Goal: Task Accomplishment & Management: Manage account settings

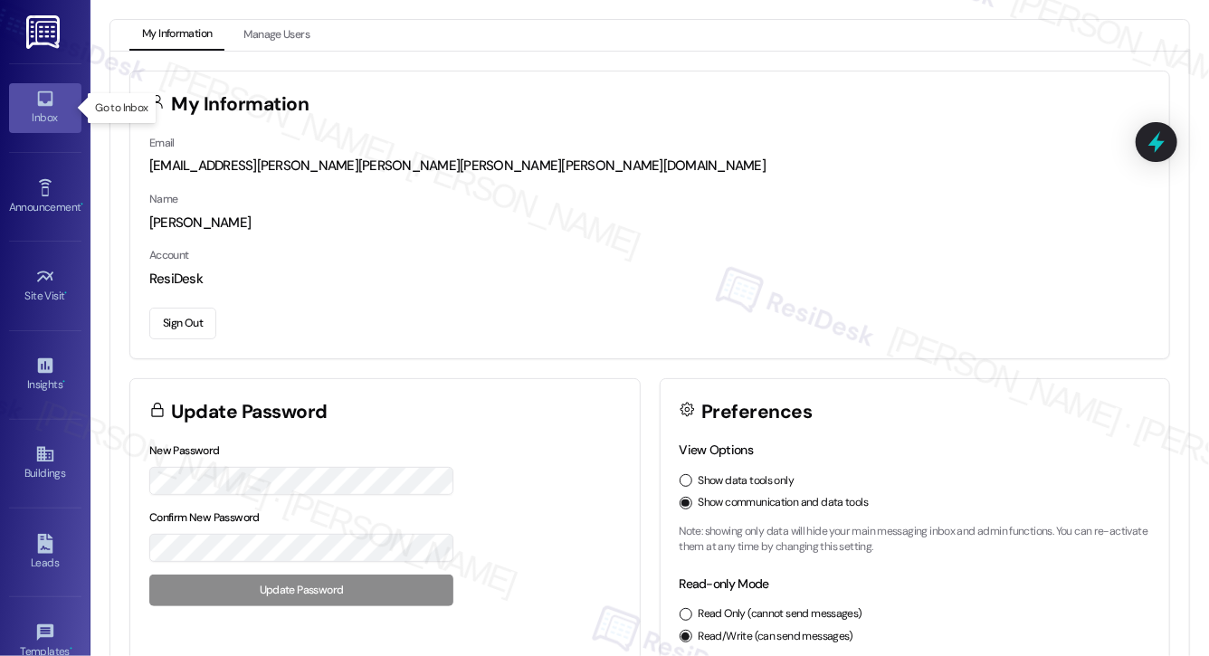
click at [46, 107] on icon at bounding box center [45, 99] width 20 height 20
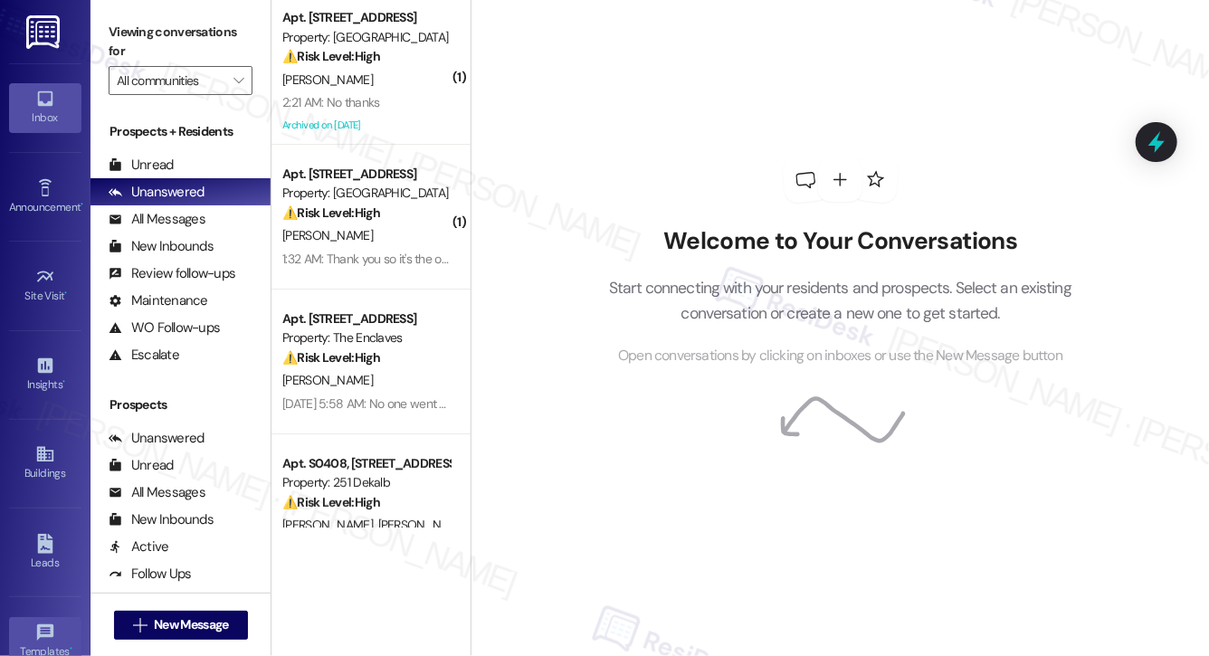
scroll to position [204, 0]
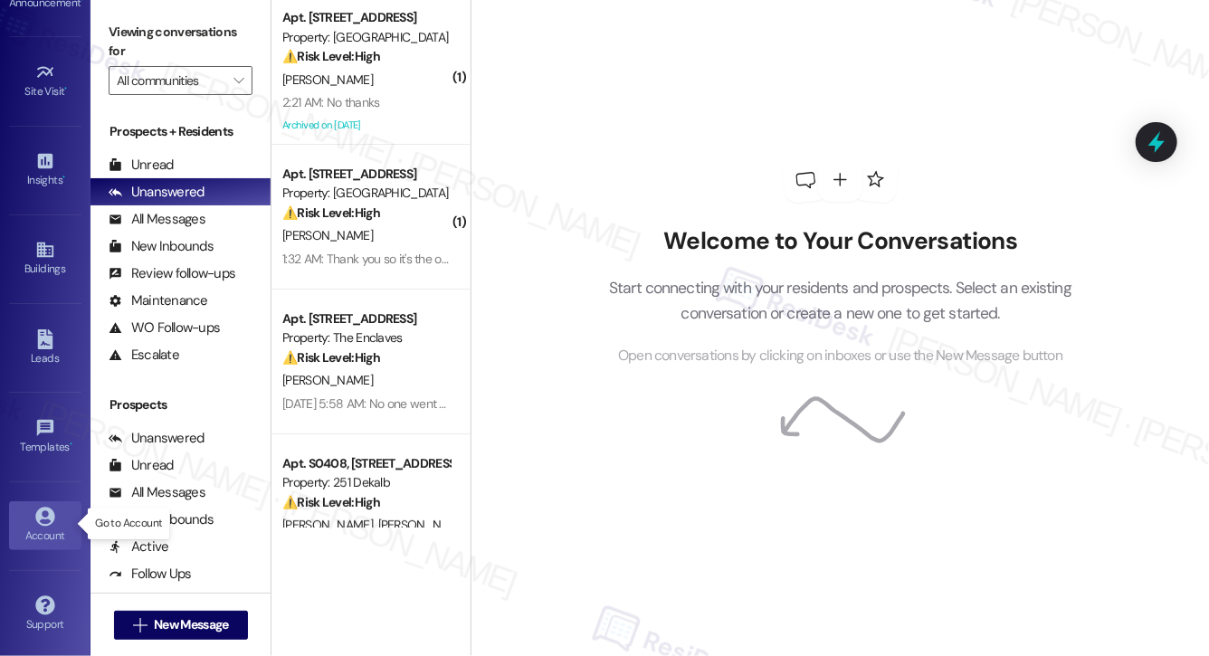
click at [40, 519] on icon at bounding box center [45, 517] width 20 height 20
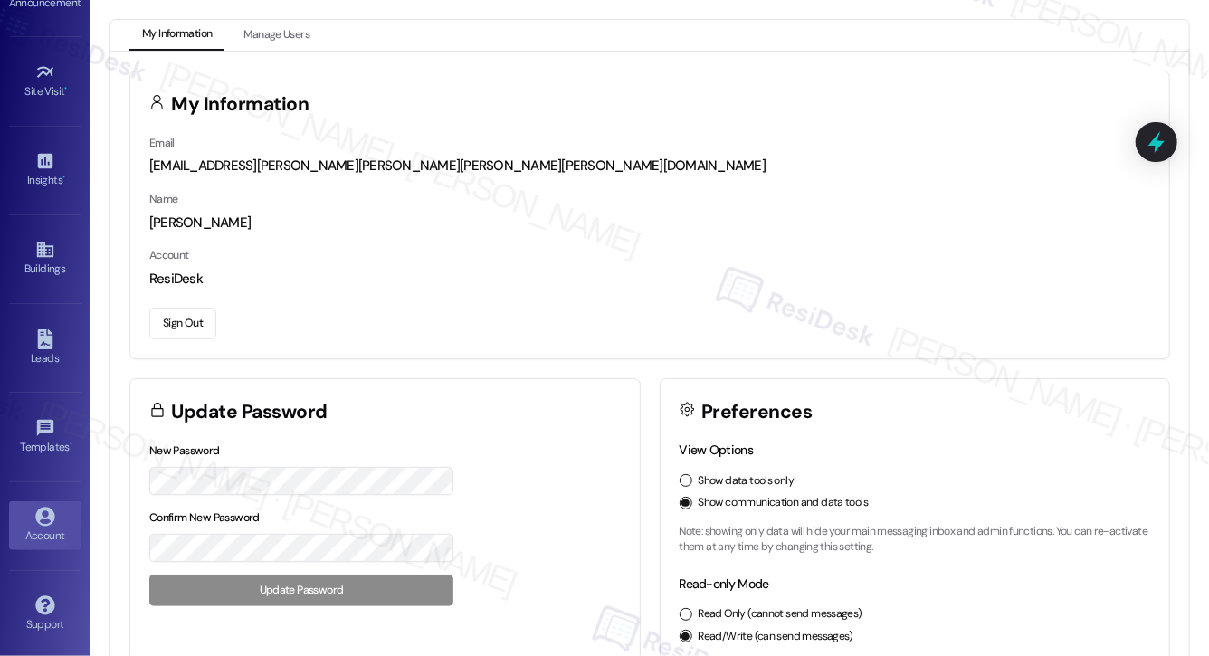
click at [177, 324] on button "Sign Out" at bounding box center [182, 324] width 67 height 32
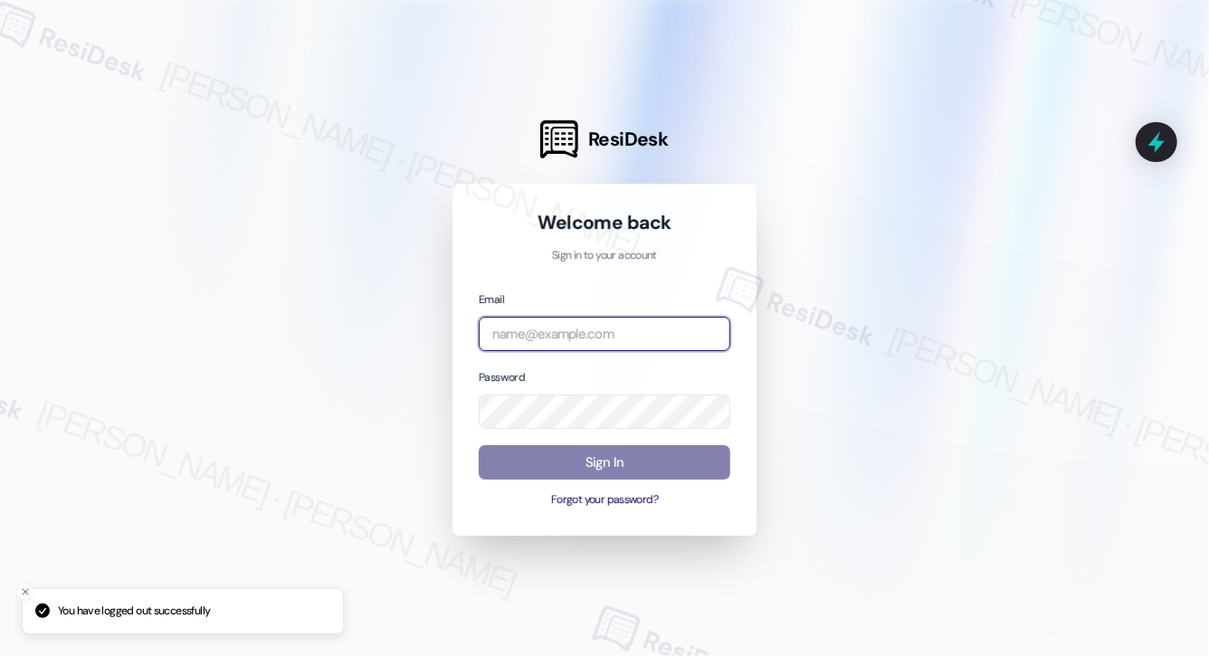
click at [516, 338] on input "email" at bounding box center [604, 334] width 251 height 35
click at [0, 655] on com-1password-button at bounding box center [0, 656] width 0 height 0
type input "[EMAIL_ADDRESS][PERSON_NAME][PERSON_NAME][PERSON_NAME][DOMAIN_NAME]"
